Goal: Ask a question

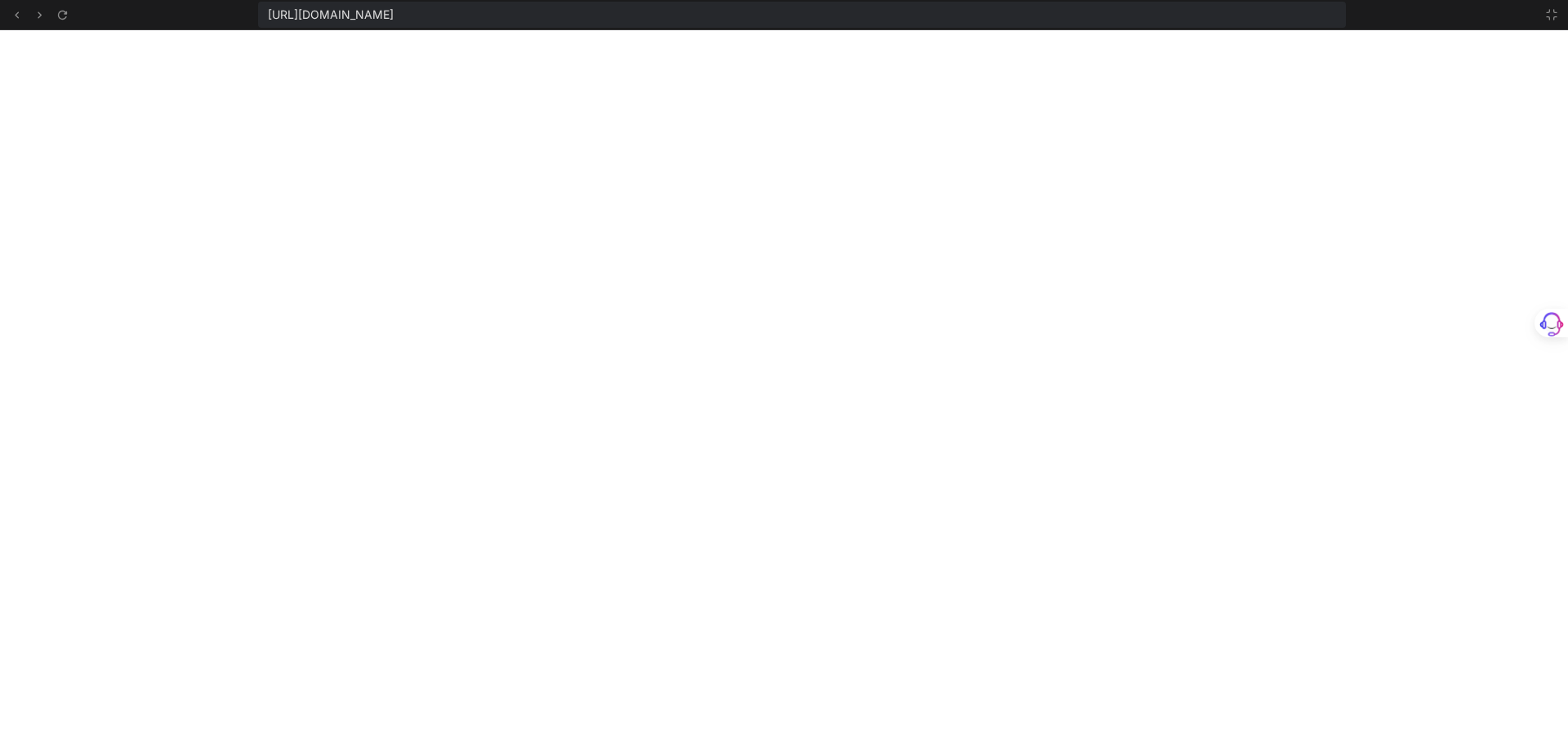
scroll to position [760, 0]
click at [1553, 14] on icon at bounding box center [1551, 15] width 13 height 13
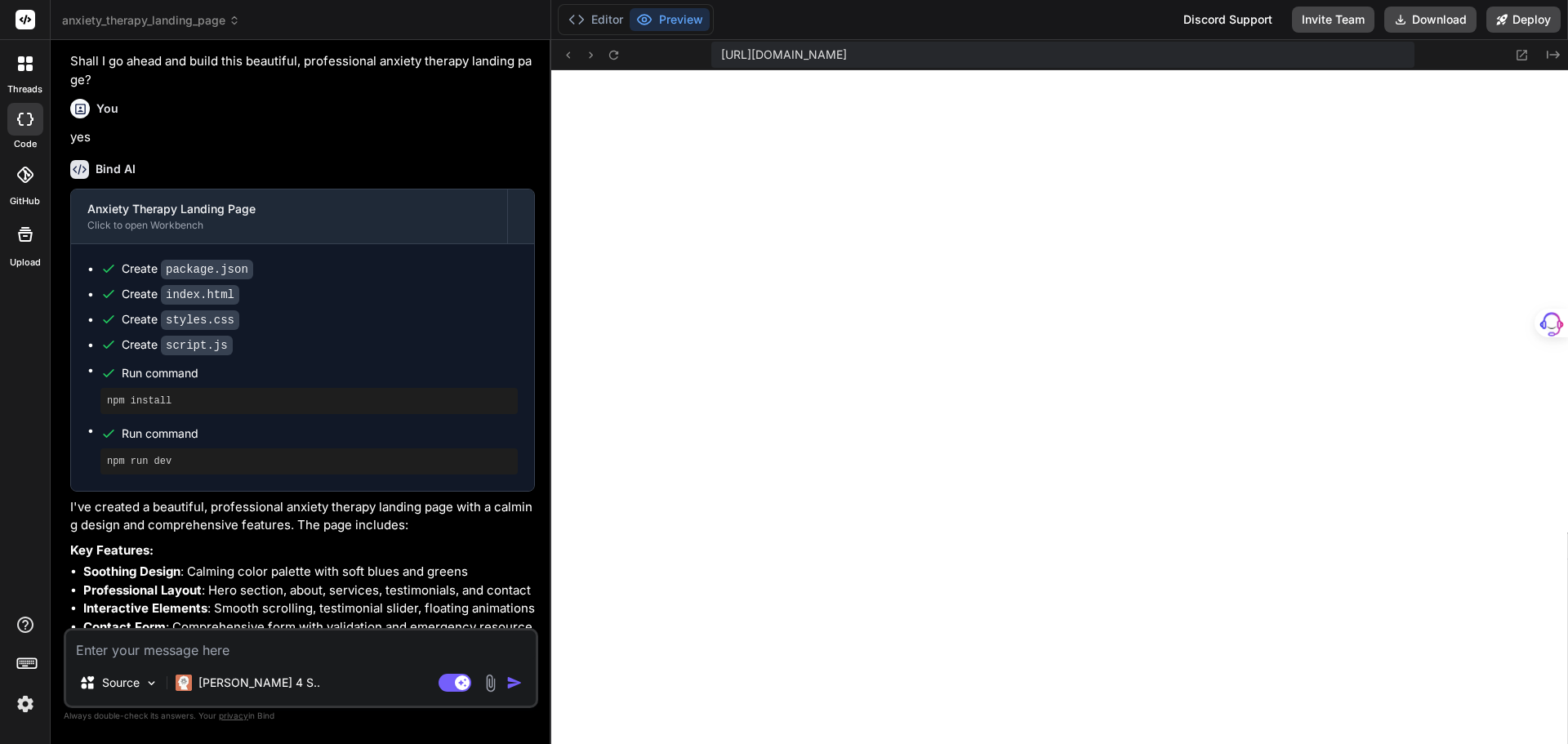
scroll to position [854, 0]
type textarea "x"
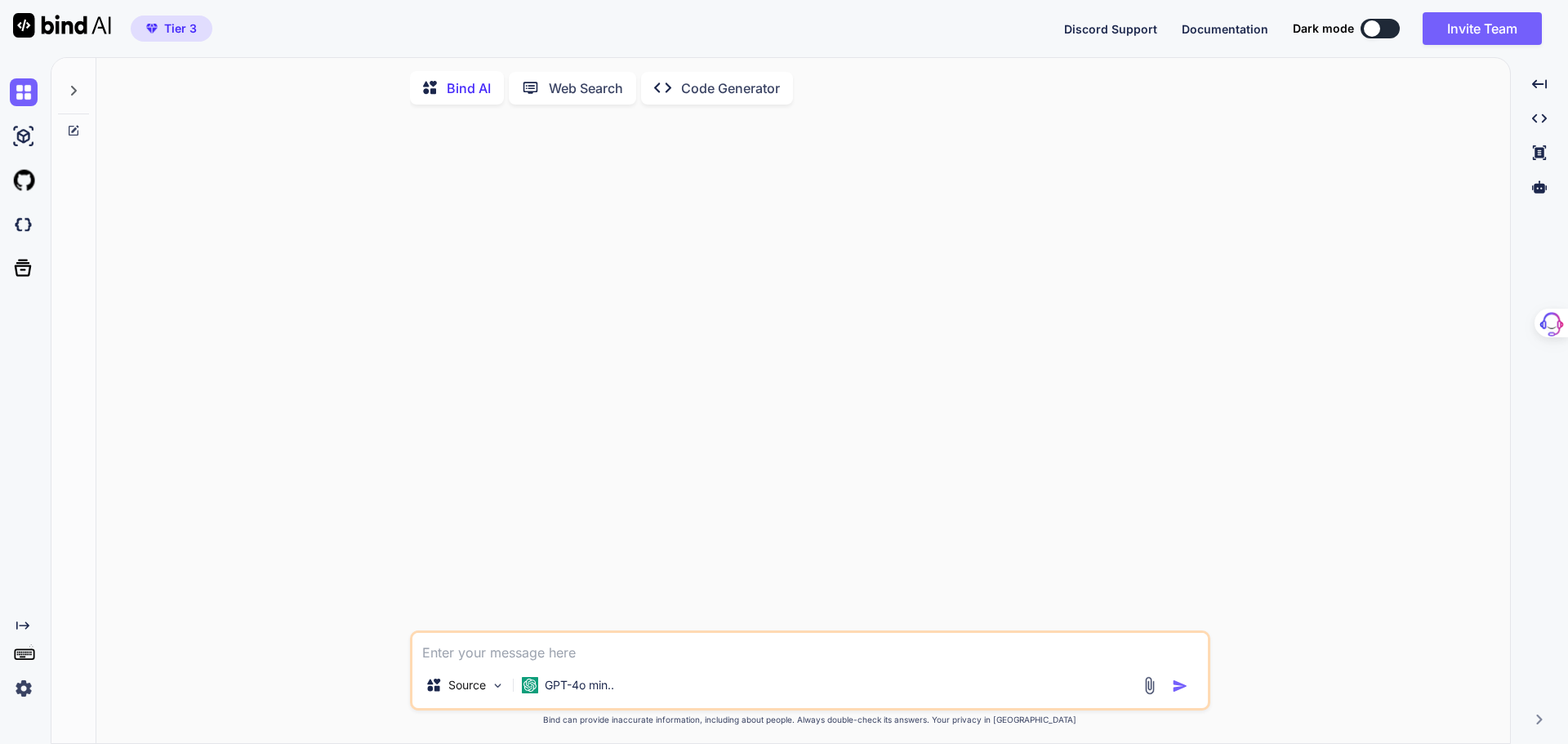
click at [73, 87] on icon at bounding box center [74, 90] width 6 height 9
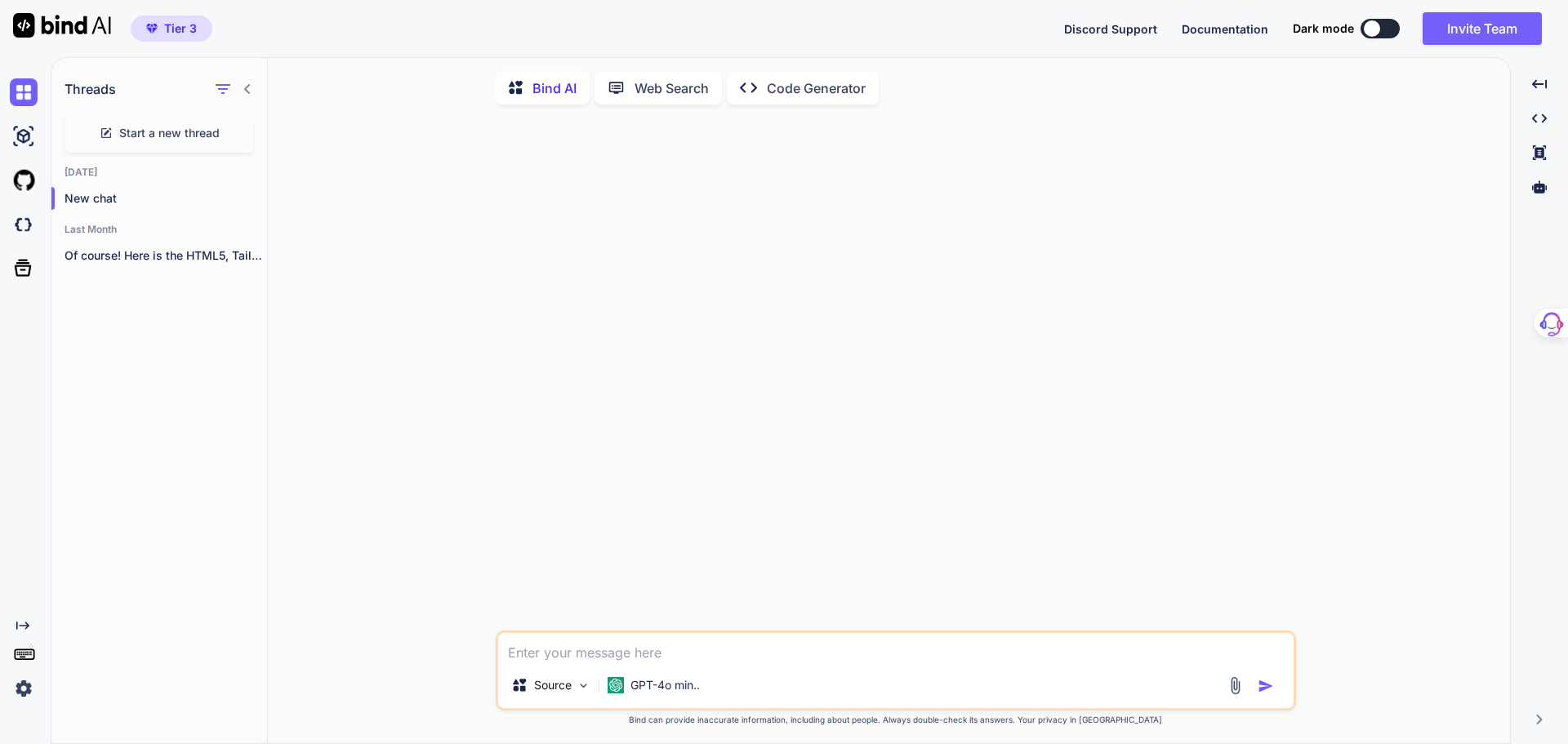
click at [248, 89] on icon at bounding box center [247, 88] width 13 height 13
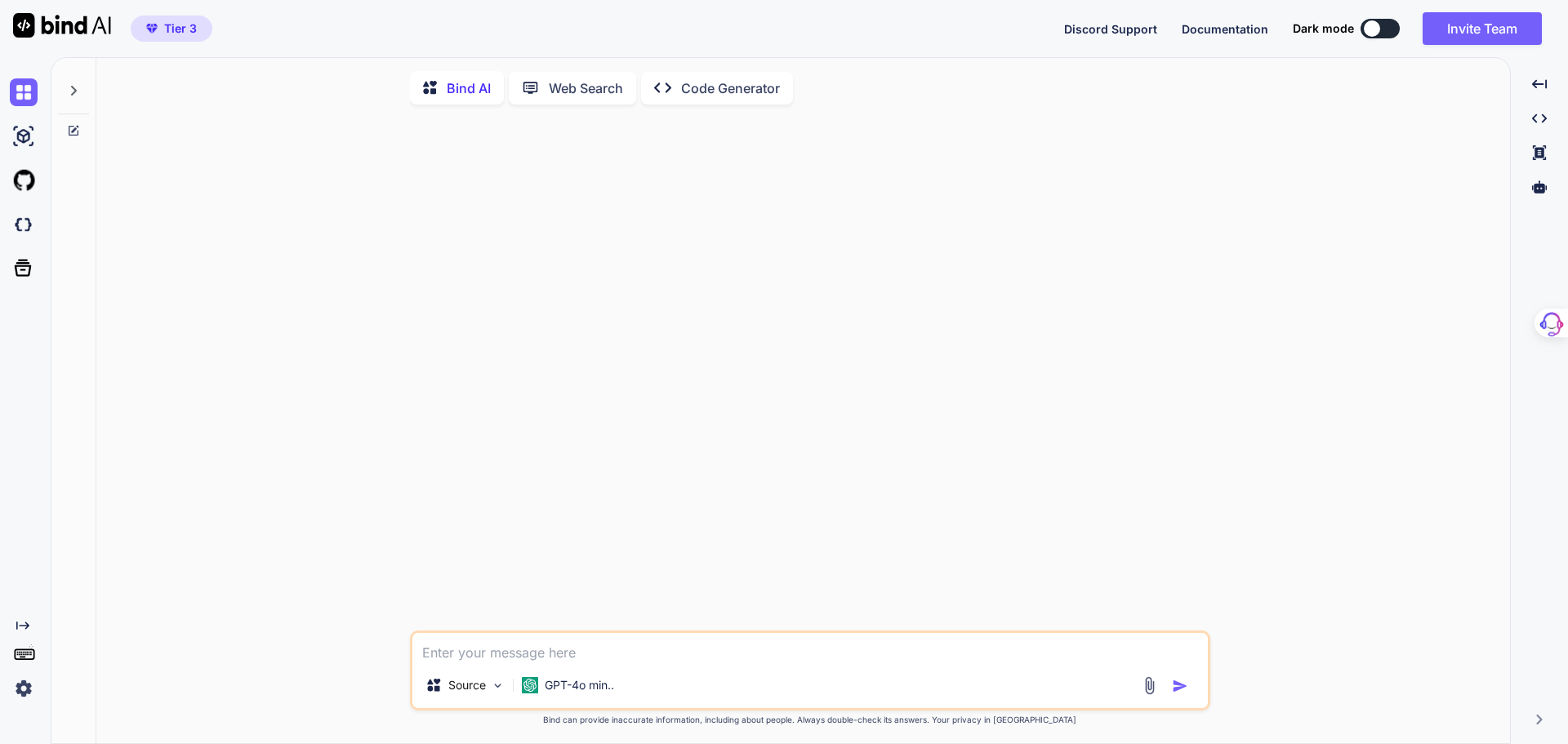
click at [22, 692] on img at bounding box center [23, 688] width 27 height 27
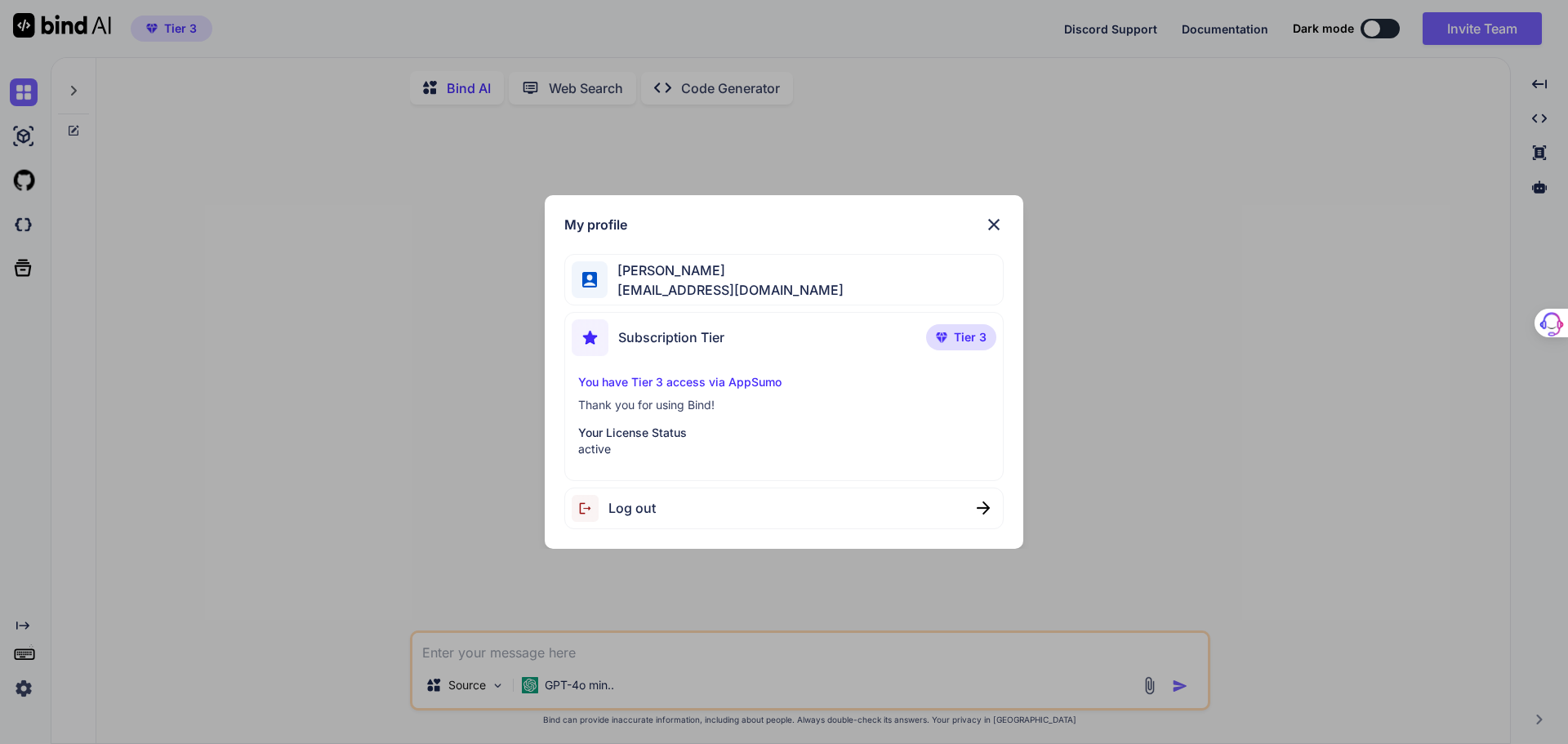
click at [993, 225] on img at bounding box center [994, 224] width 20 height 20
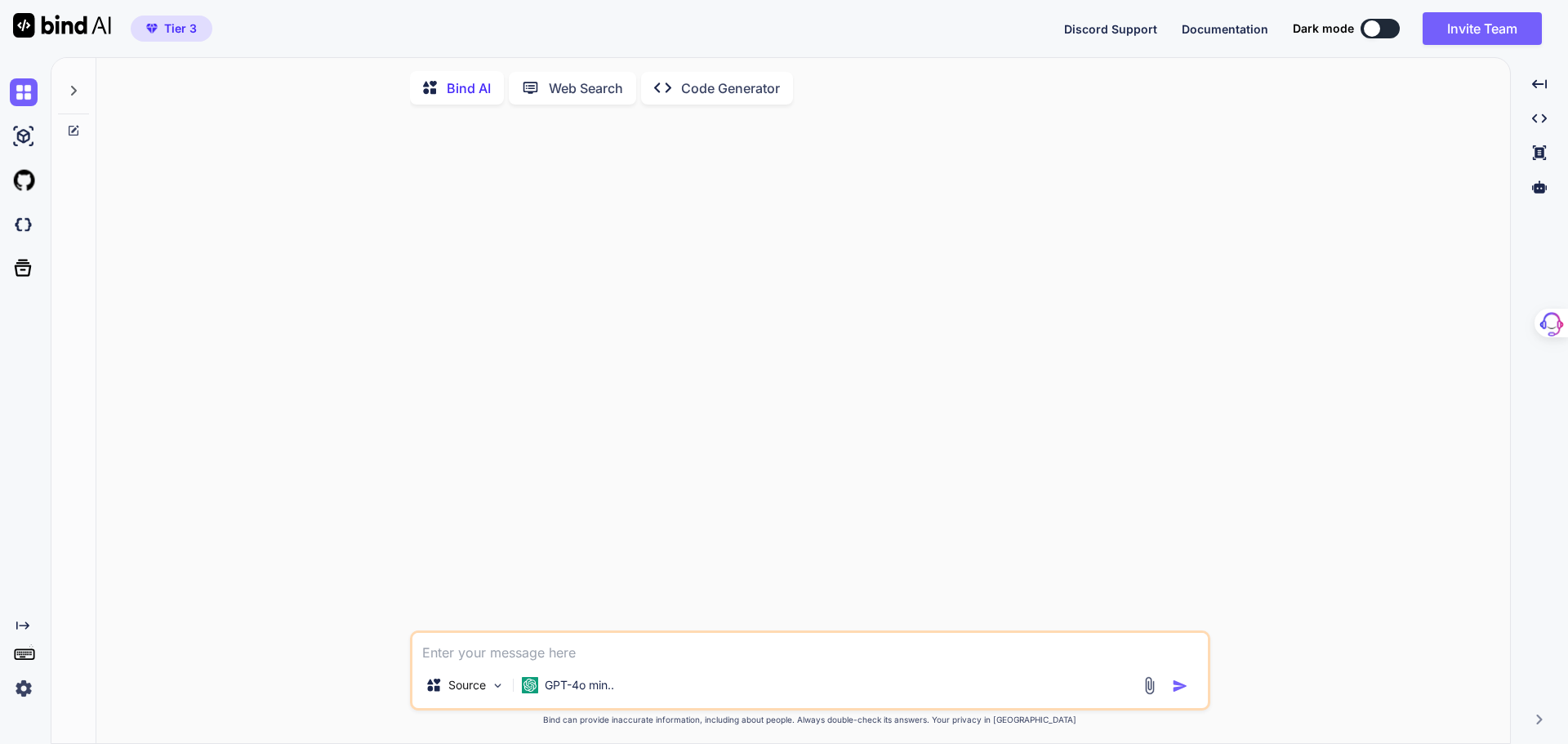
click at [25, 657] on rect at bounding box center [22, 657] width 6 height 2
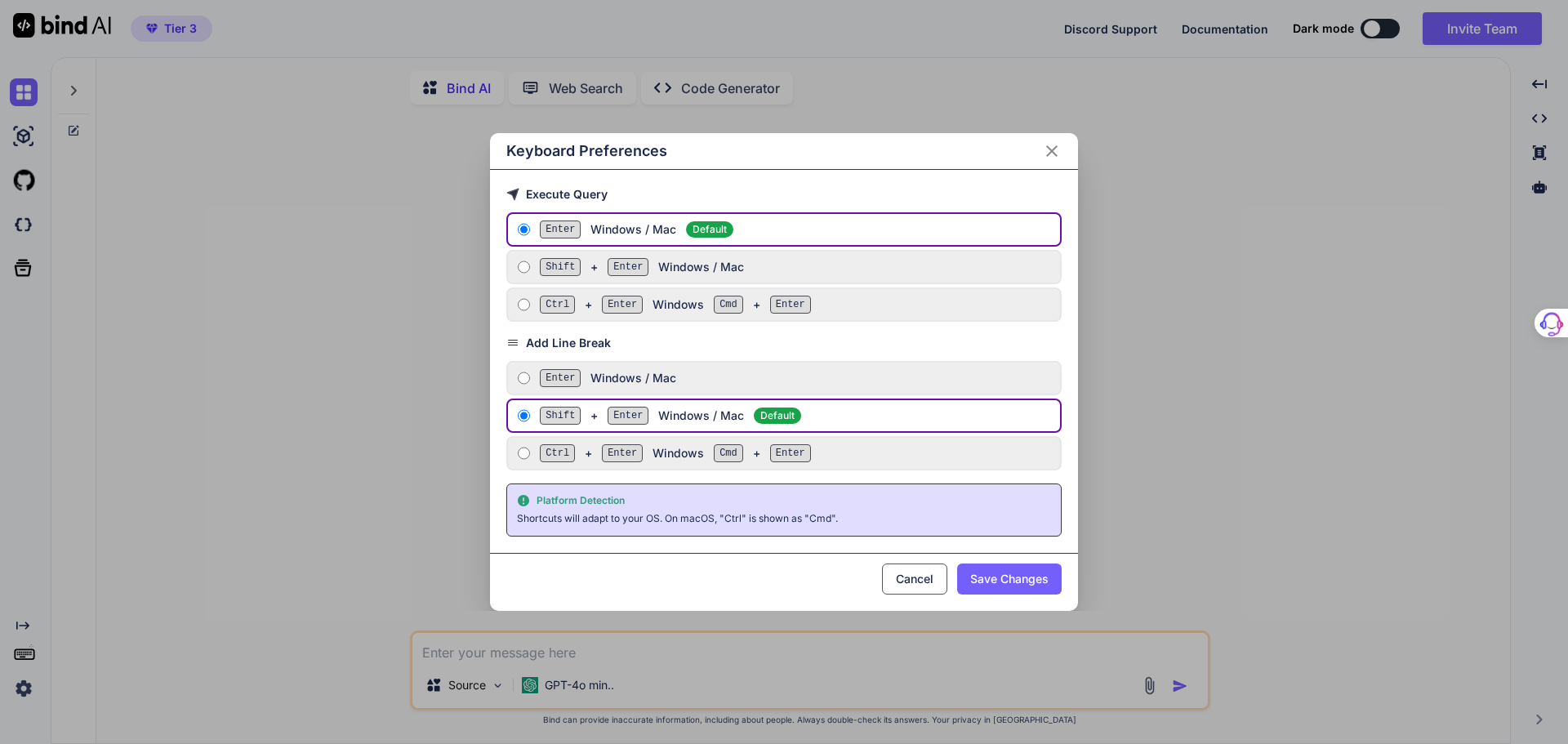
click at [1050, 150] on icon "Close" at bounding box center [1051, 150] width 11 height 11
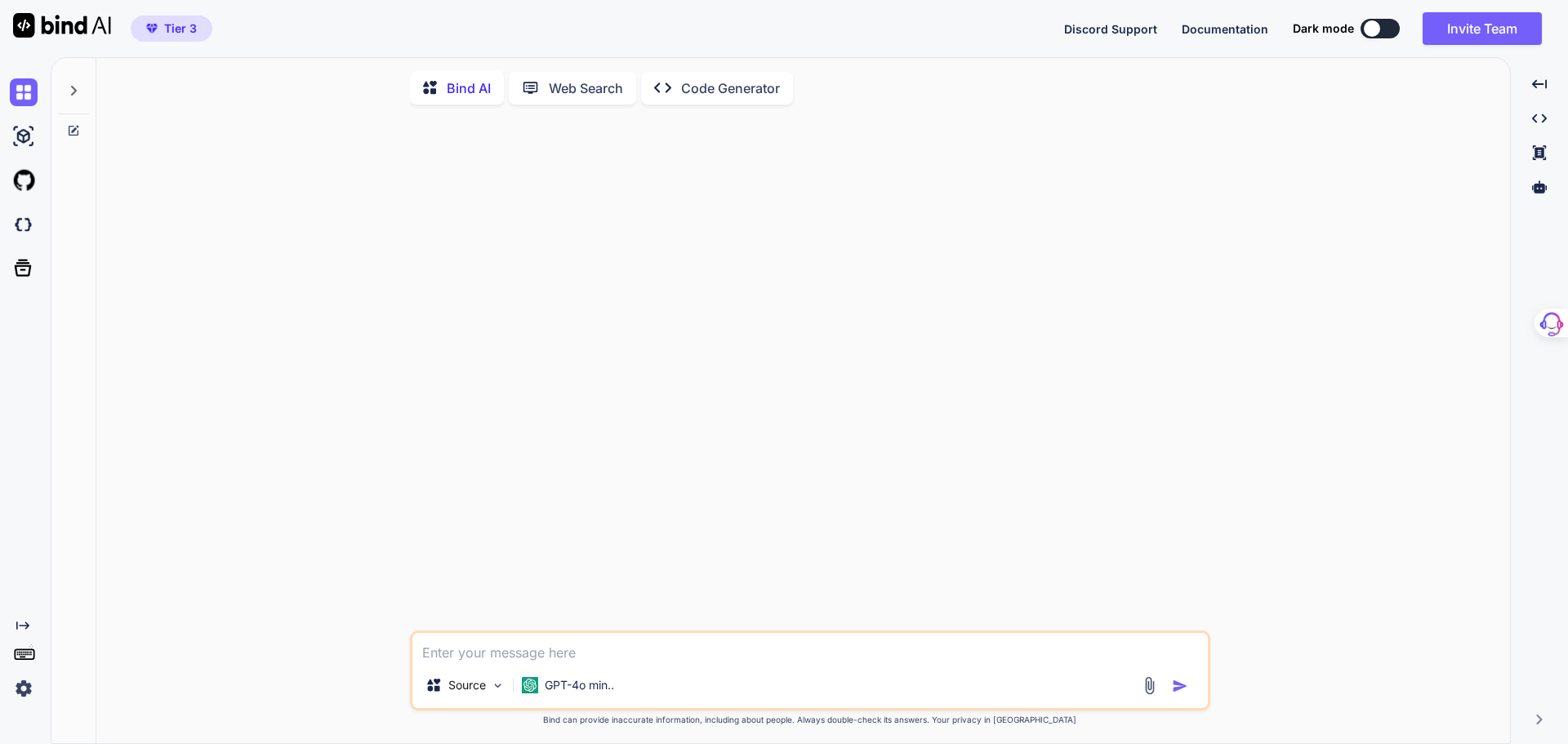
click at [23, 625] on icon "Created with Pixso." at bounding box center [22, 625] width 13 height 13
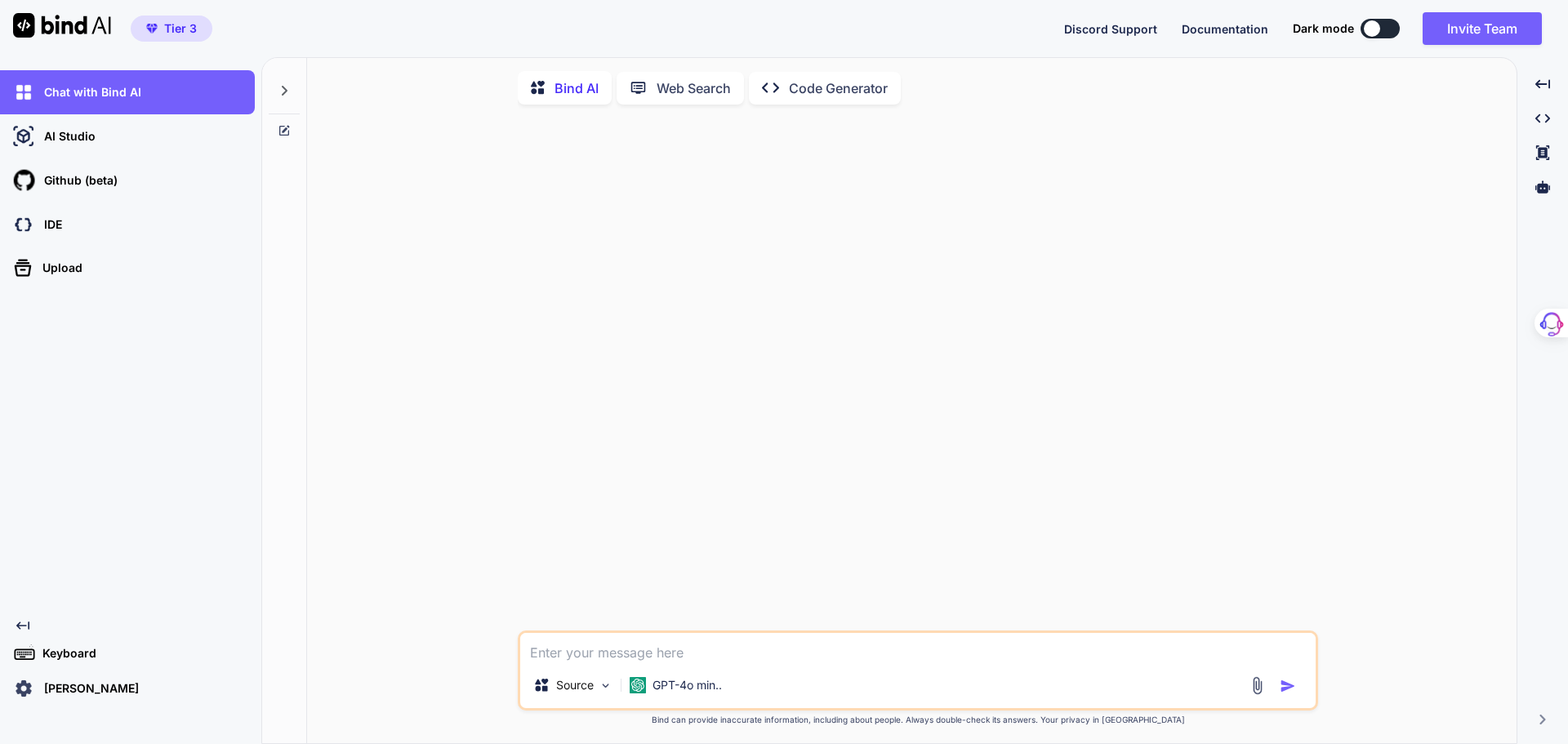
click at [23, 625] on icon at bounding box center [22, 626] width 13 height 9
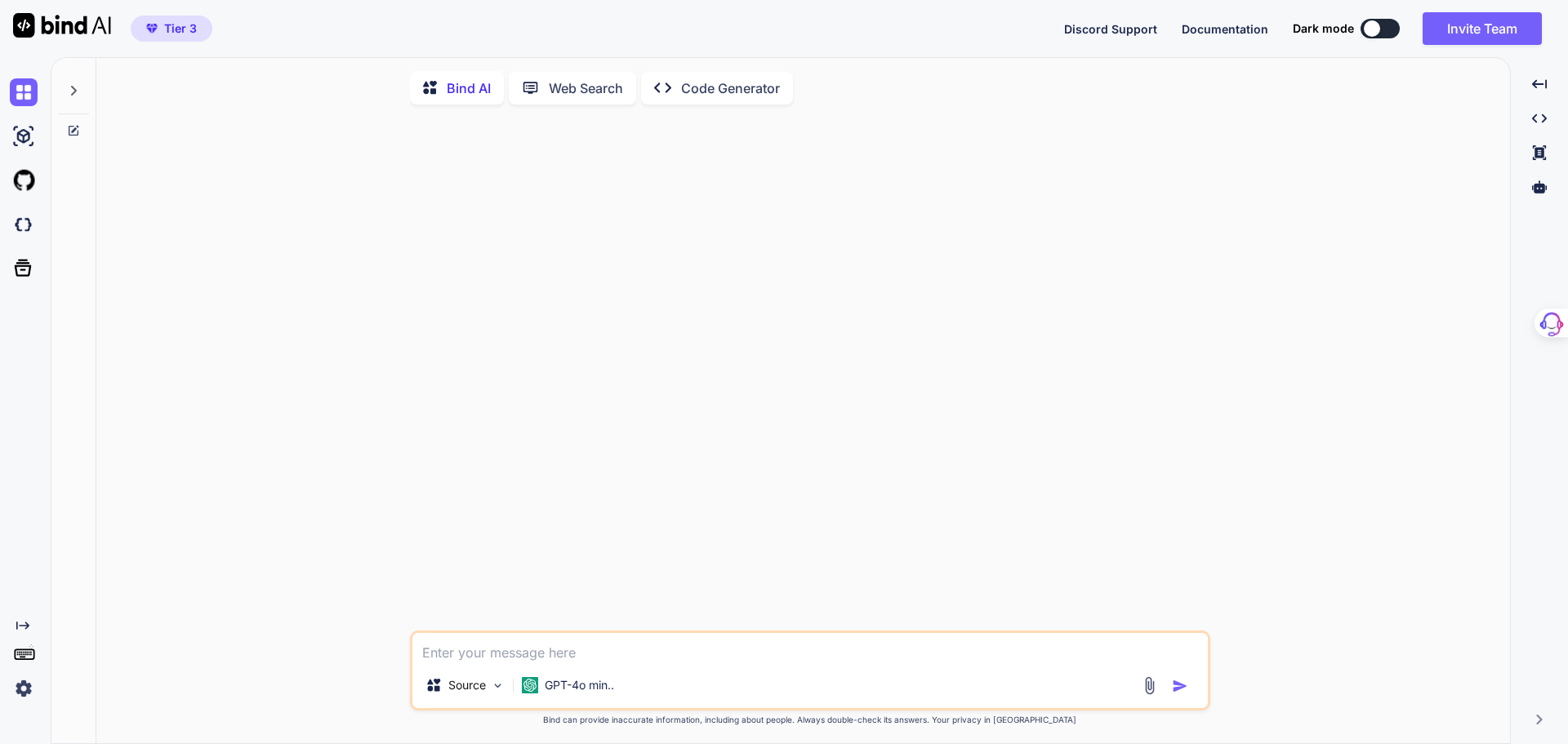
type textarea "x"
click at [74, 92] on icon at bounding box center [73, 90] width 13 height 13
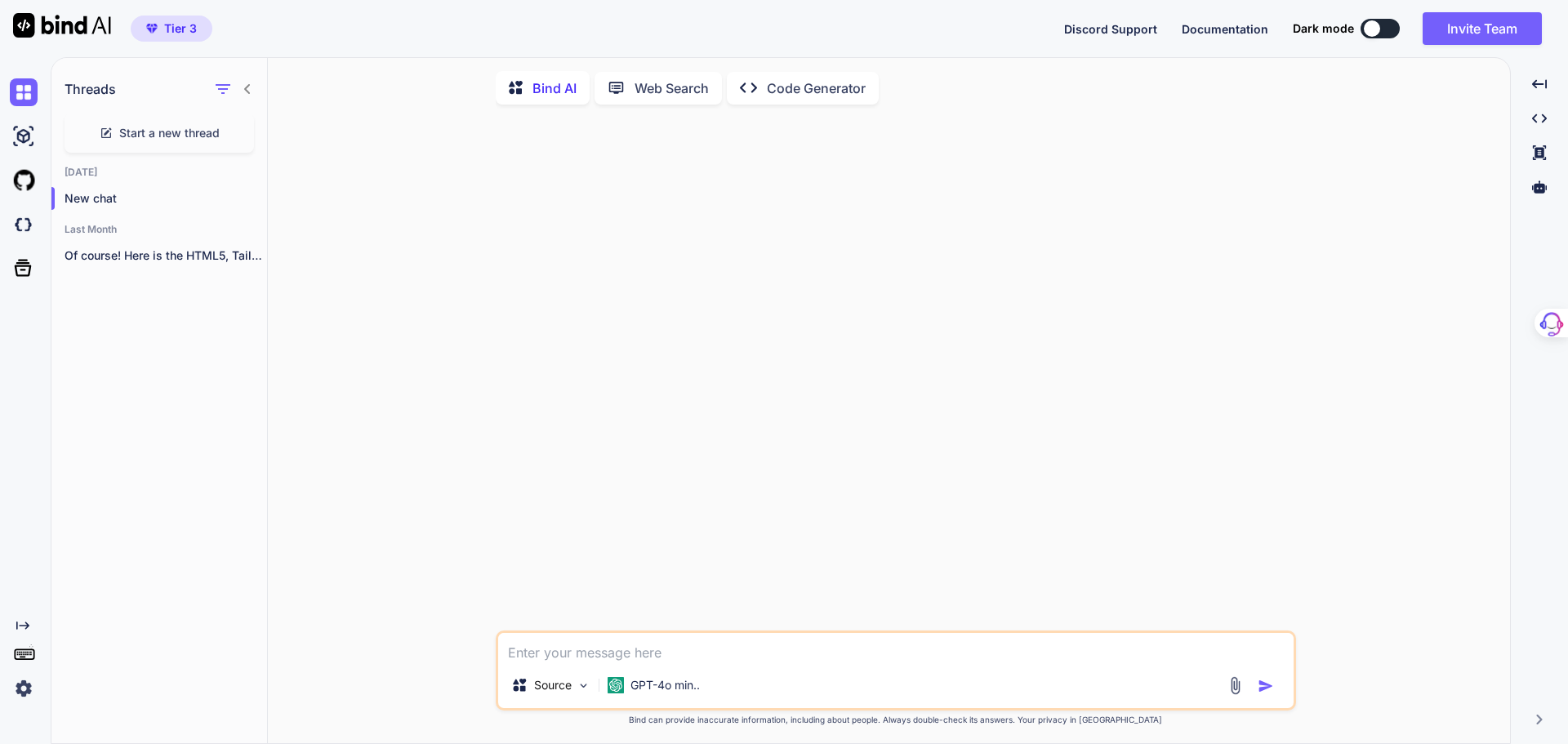
click at [245, 90] on icon at bounding box center [246, 88] width 6 height 9
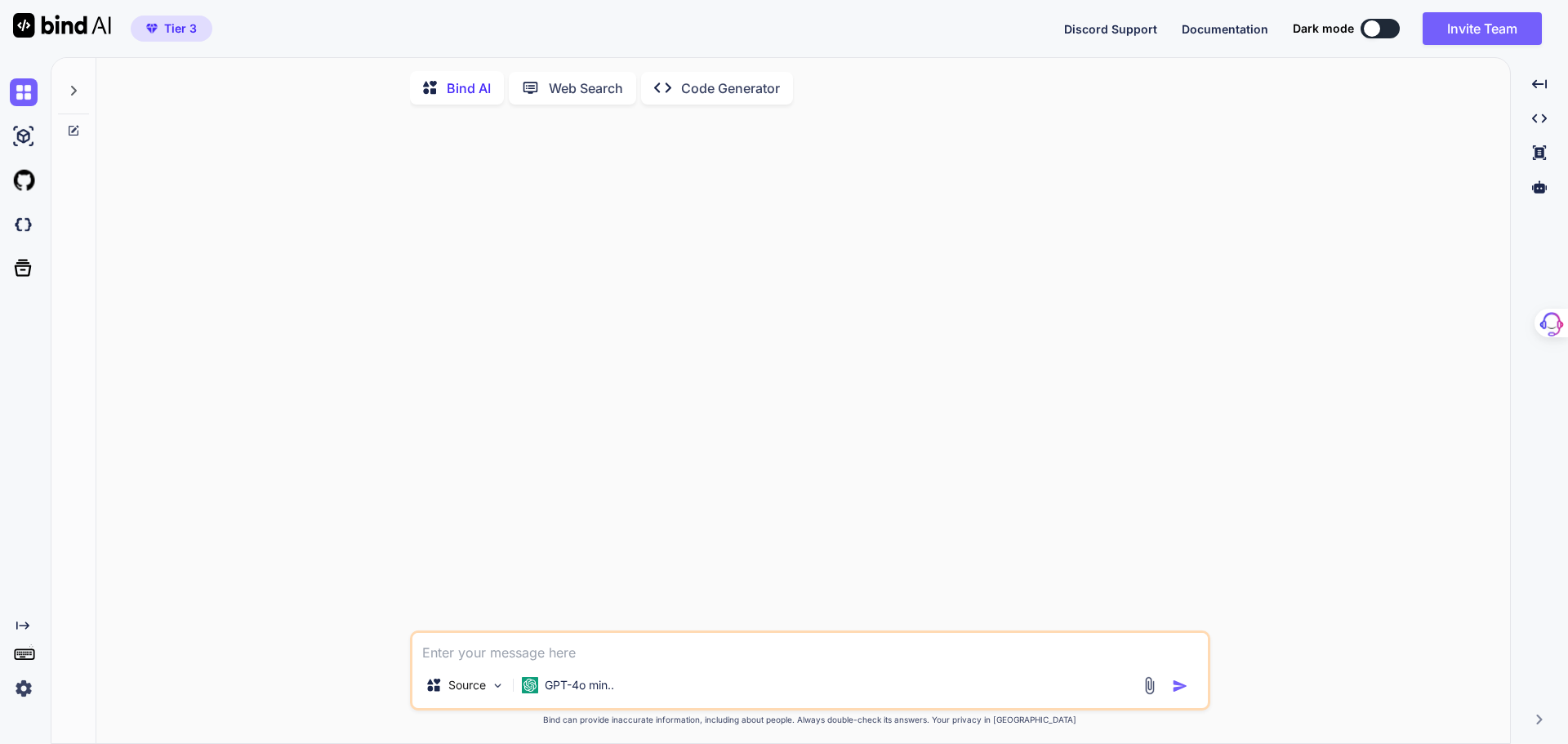
click at [25, 624] on icon "Created with Pixso." at bounding box center [22, 625] width 13 height 13
